Goal: Task Accomplishment & Management: Manage account settings

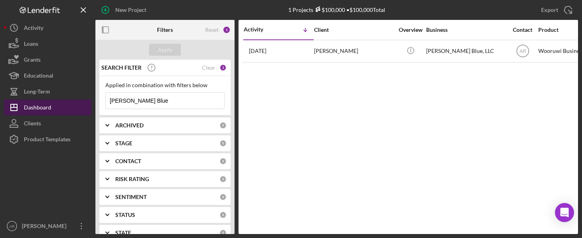
drag, startPoint x: 143, startPoint y: 100, endPoint x: 59, endPoint y: 108, distance: 84.3
click at [59, 108] on div "New Project 1 Projects $100,000 • $100,000 Total [PERSON_NAME] Blue Export Icon…" at bounding box center [291, 117] width 574 height 234
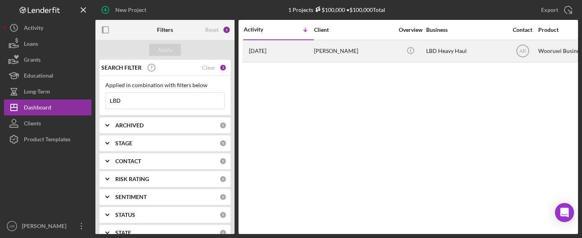
type input "LBD"
click at [266, 52] on time "[DATE]" at bounding box center [257, 51] width 17 height 6
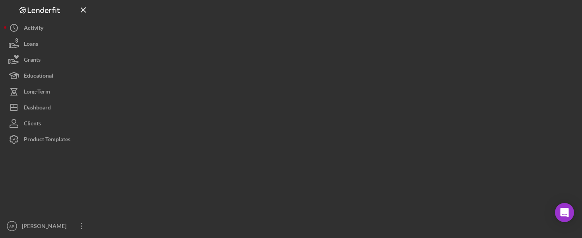
click at [274, 52] on div at bounding box center [336, 117] width 482 height 234
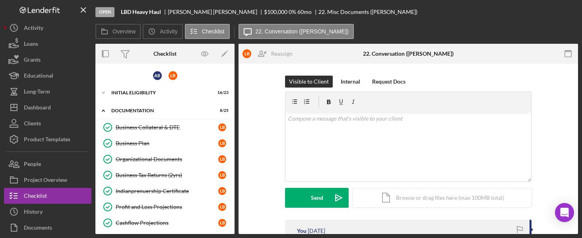
scroll to position [294, 0]
